Goal: Information Seeking & Learning: Check status

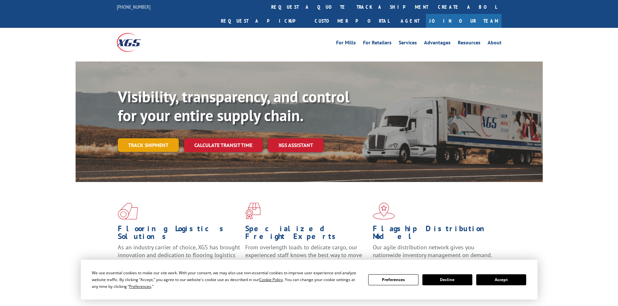
click at [143, 138] on link "Track shipment" at bounding box center [148, 145] width 61 height 14
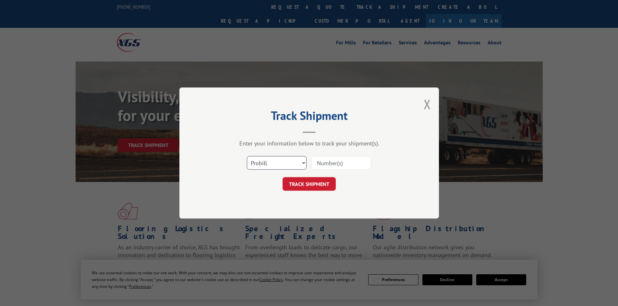
click at [301, 162] on select "Select category... Probill BOL PO" at bounding box center [277, 163] width 60 height 14
select select "po"
click at [247, 156] on select "Select category... Probill BOL PO" at bounding box center [277, 163] width 60 height 14
click at [324, 163] on input at bounding box center [341, 163] width 60 height 14
paste input "19545730"
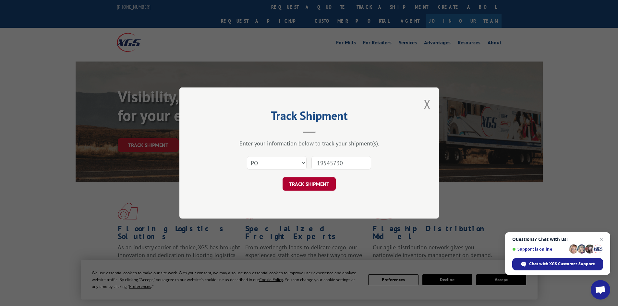
type input "19545730"
click at [301, 184] on button "TRACK SHIPMENT" at bounding box center [308, 184] width 53 height 14
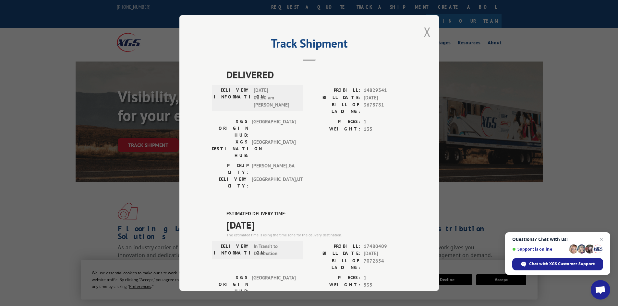
click at [424, 30] on button "Close modal" at bounding box center [426, 31] width 7 height 17
